Goal: Entertainment & Leisure: Browse casually

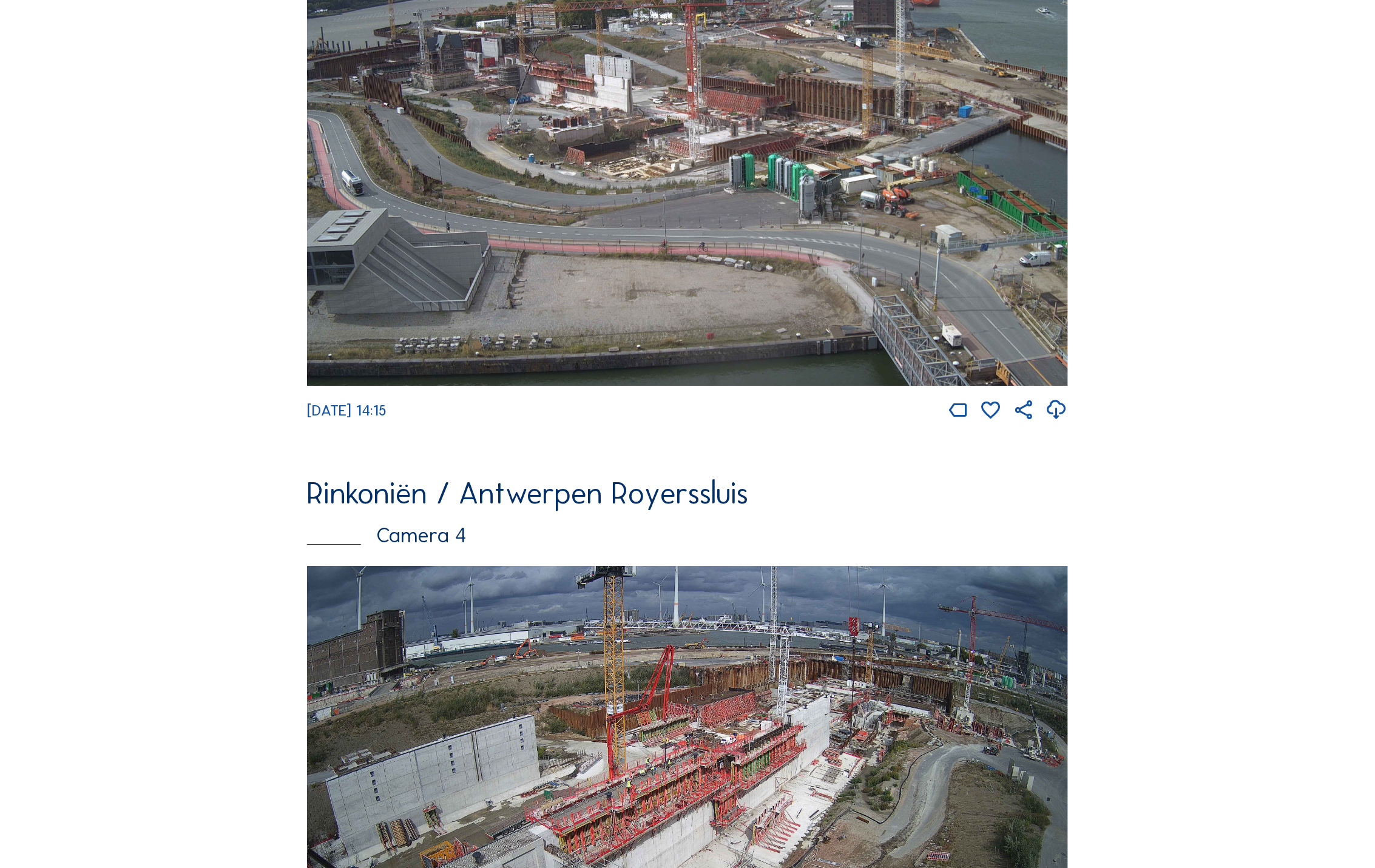
scroll to position [2164, 0]
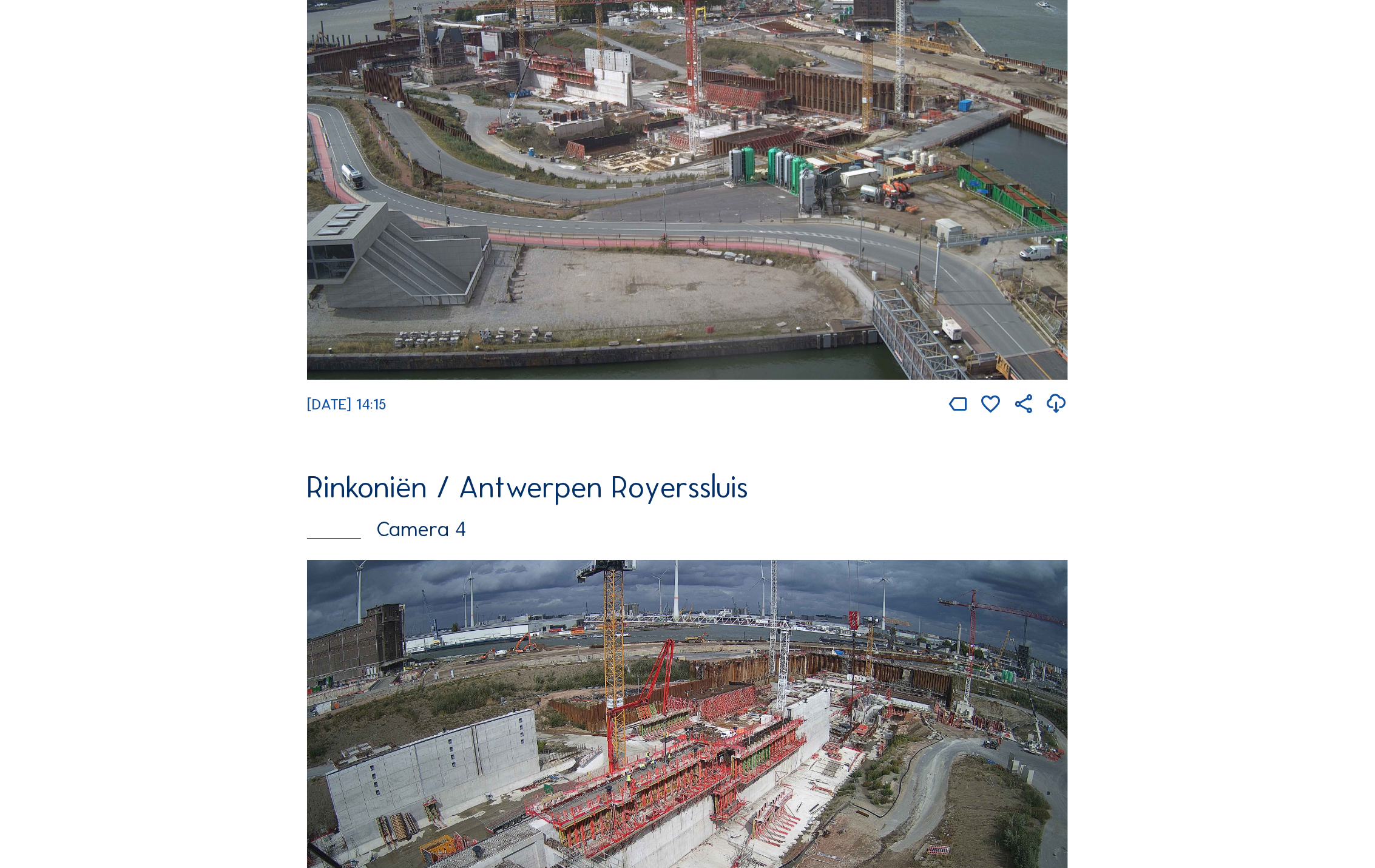
click at [519, 195] on img at bounding box center [688, 166] width 760 height 428
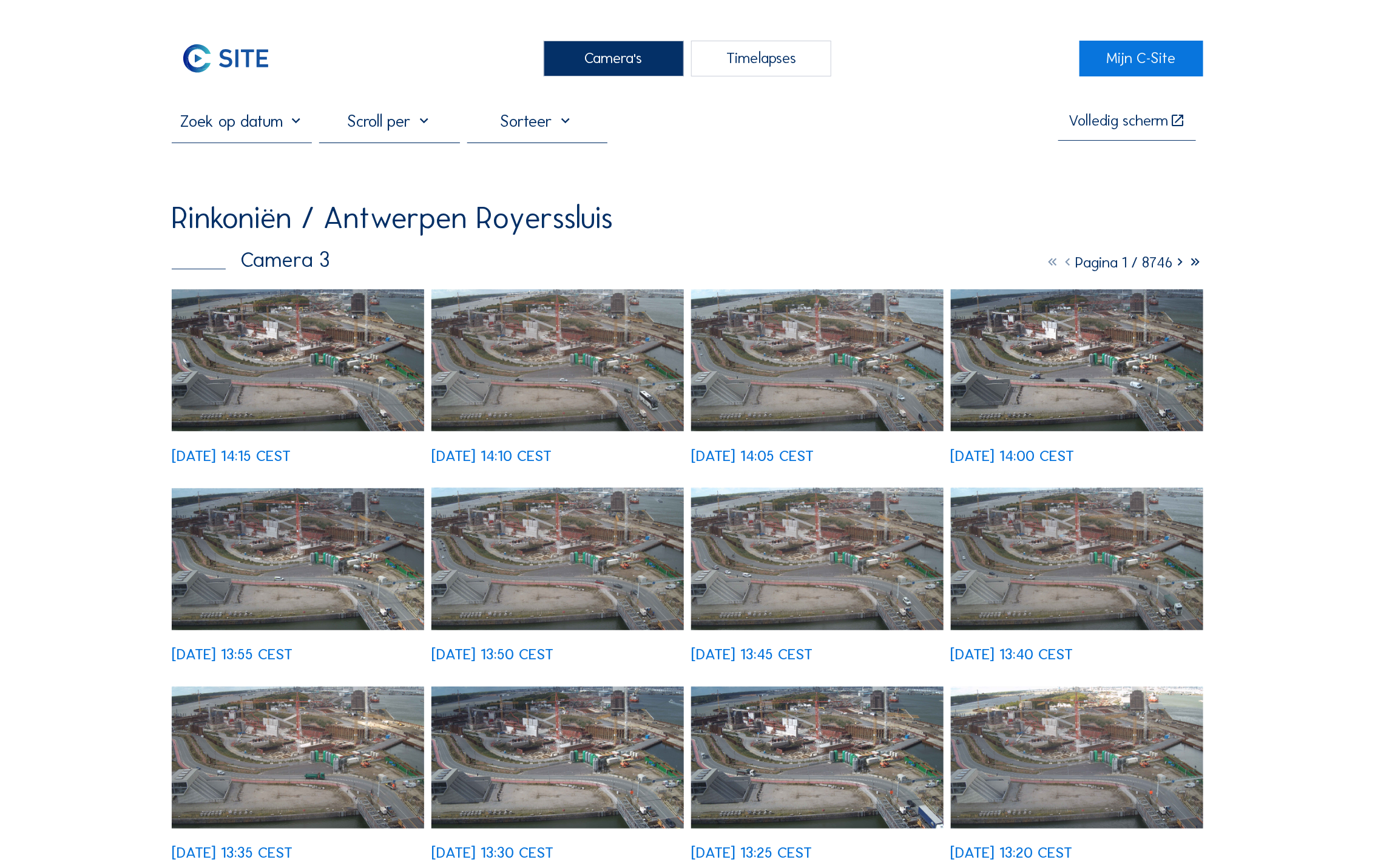
click at [315, 373] on img at bounding box center [298, 360] width 252 height 142
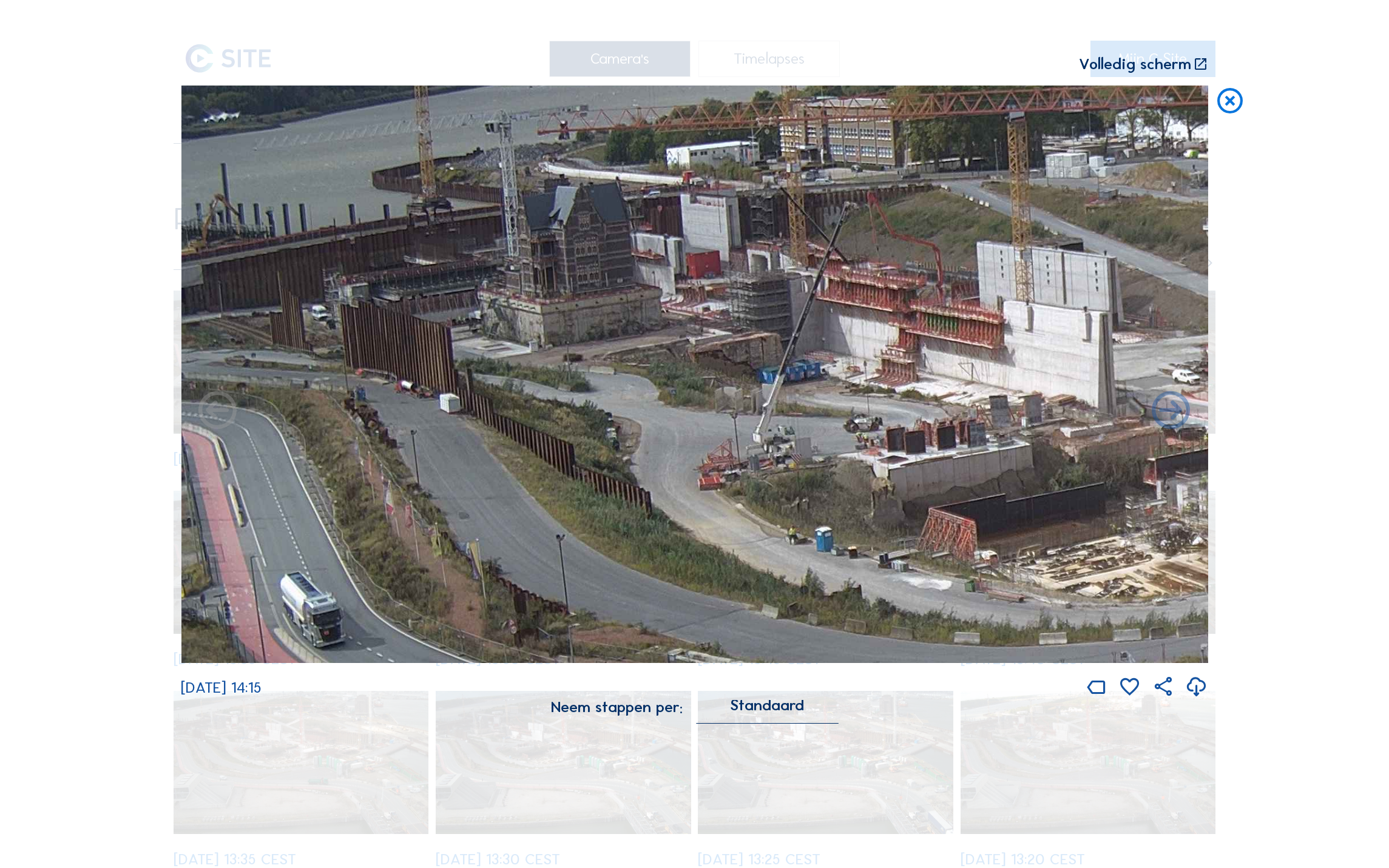
drag, startPoint x: 213, startPoint y: 238, endPoint x: 494, endPoint y: 286, distance: 285.1
click at [494, 286] on img at bounding box center [694, 374] width 1027 height 577
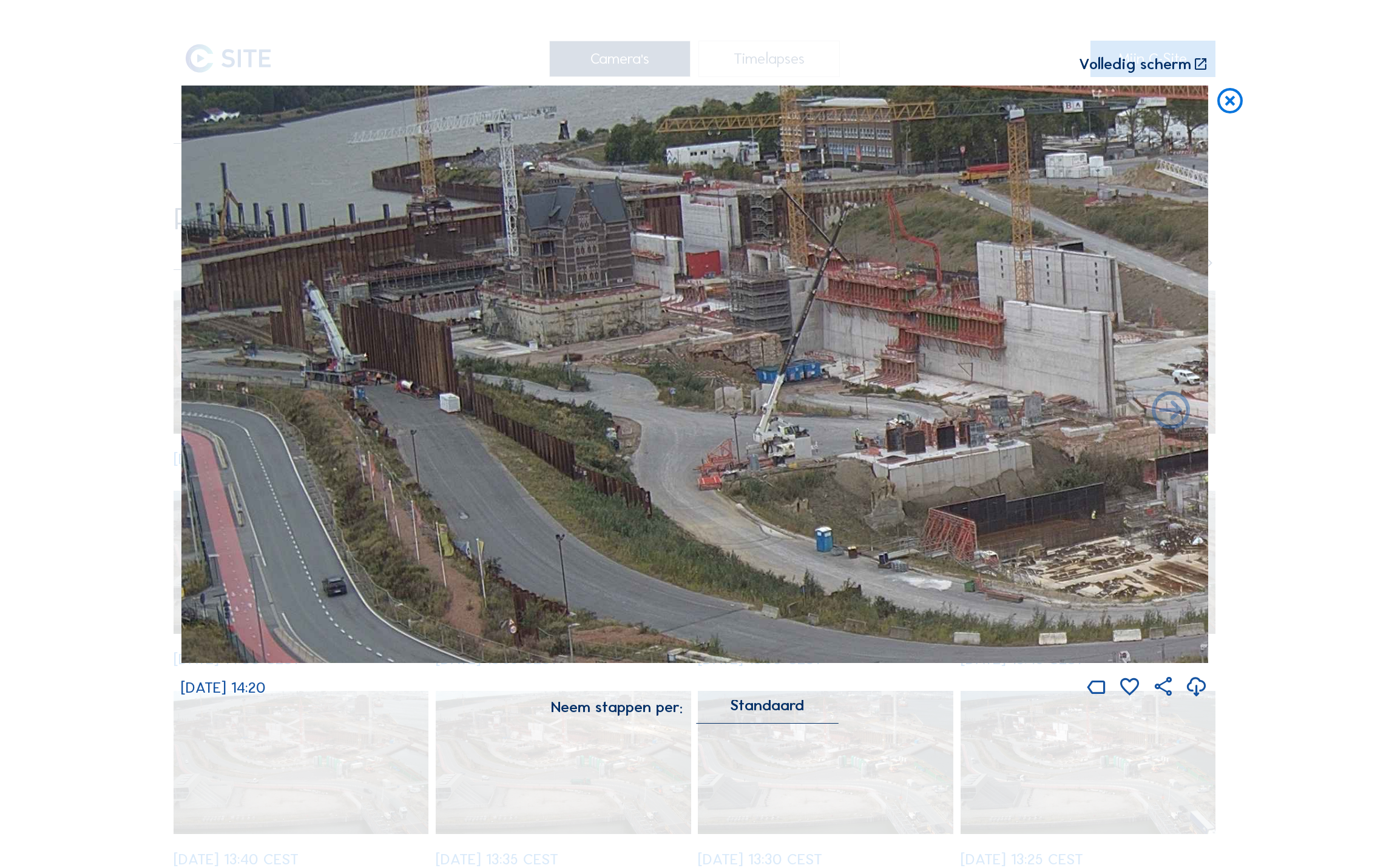
click at [1240, 96] on icon at bounding box center [1230, 101] width 30 height 32
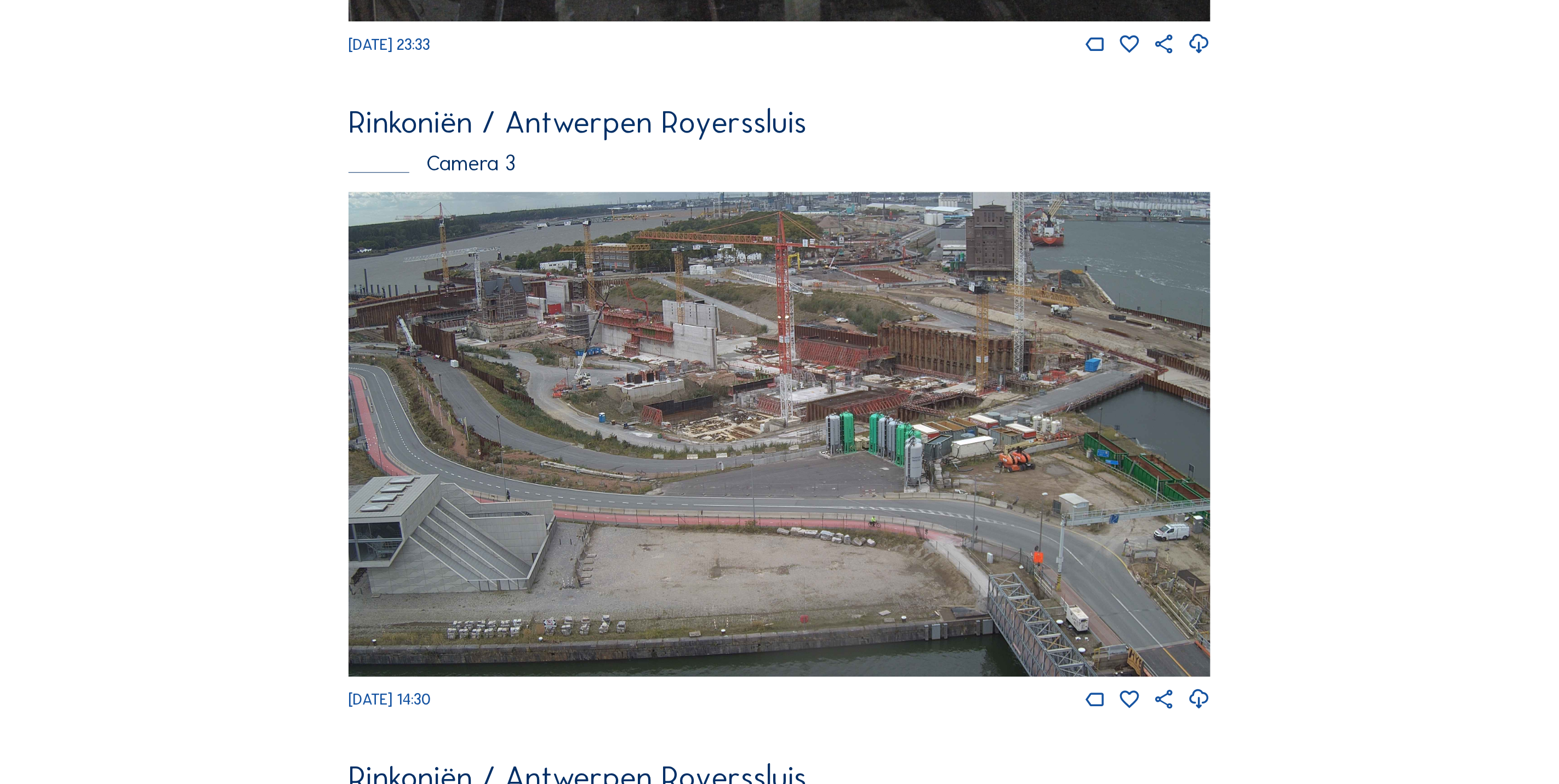
scroll to position [2062, 0]
